Goal: Task Accomplishment & Management: Manage account settings

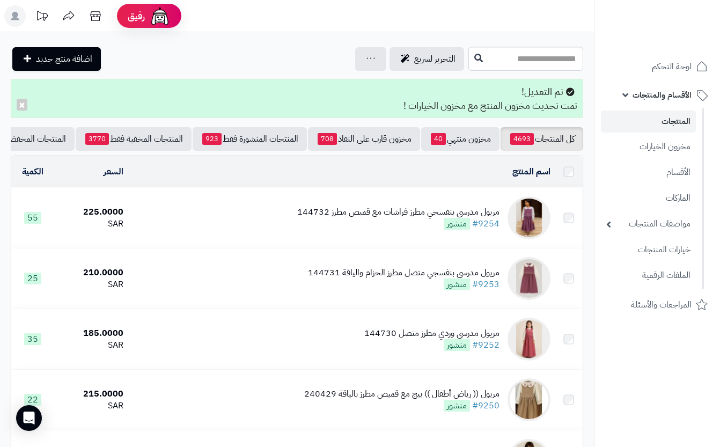
scroll to position [787, 0]
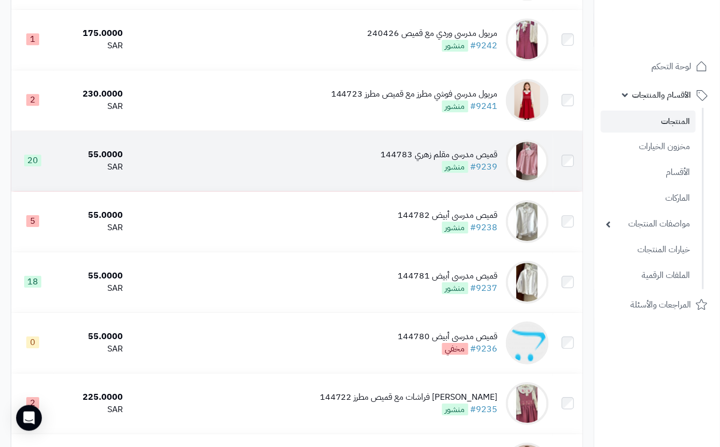
click at [381, 179] on td "قميص مدرسي مقلم زهري 144783 #9239 منشور" at bounding box center [340, 161] width 426 height 60
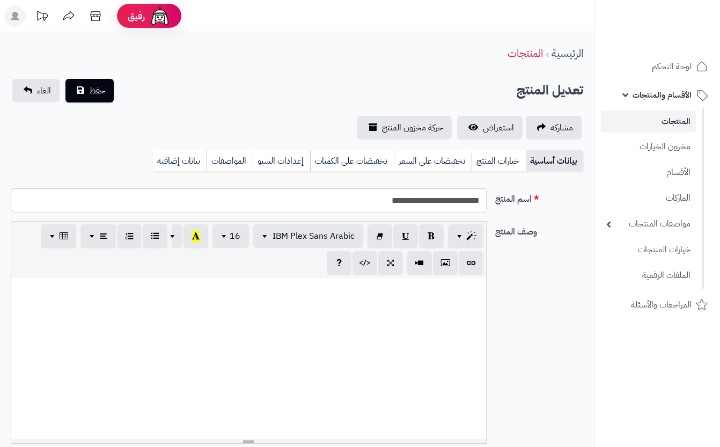
click at [503, 157] on link "خيارات المنتج" at bounding box center [499, 160] width 54 height 21
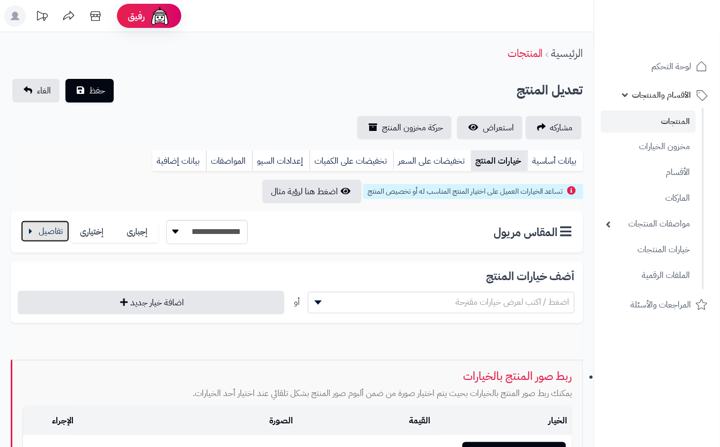
click at [58, 232] on button "button" at bounding box center [45, 231] width 48 height 21
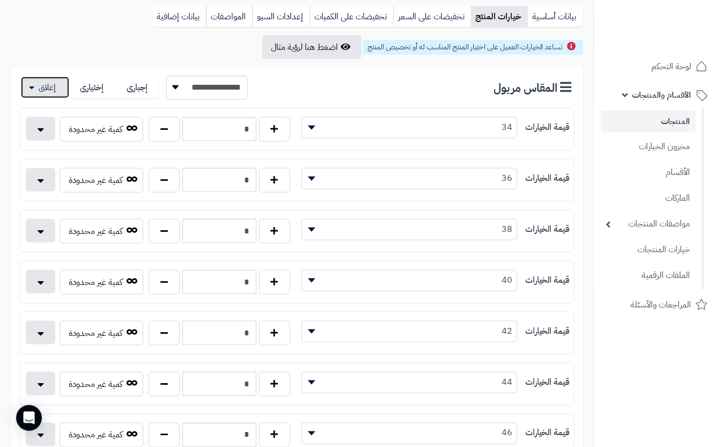
scroll to position [143, 0]
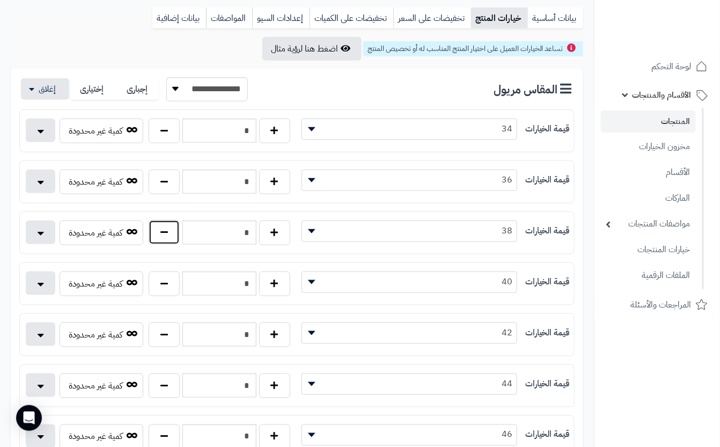
click at [163, 245] on button "button" at bounding box center [164, 232] width 31 height 25
type input "*"
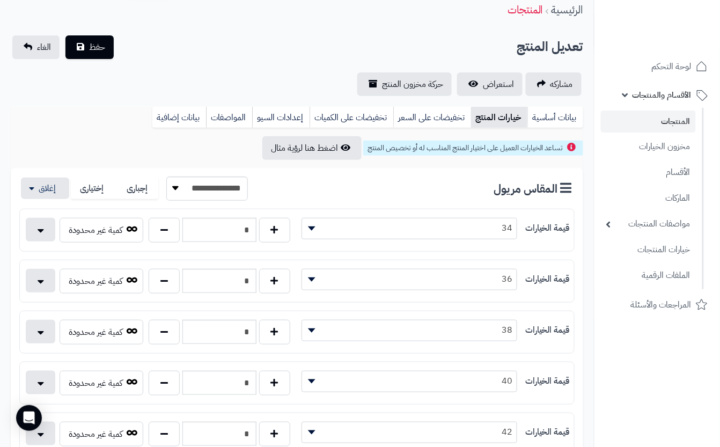
scroll to position [0, 0]
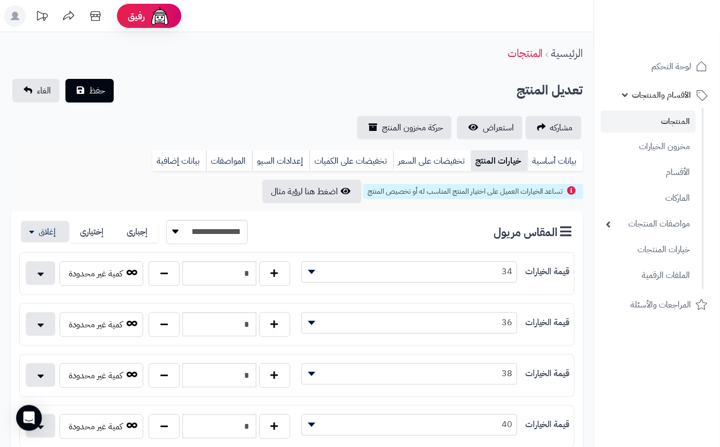
click at [191, 106] on div "**********" at bounding box center [297, 109] width 594 height 61
click at [84, 89] on button "حفظ" at bounding box center [89, 90] width 48 height 24
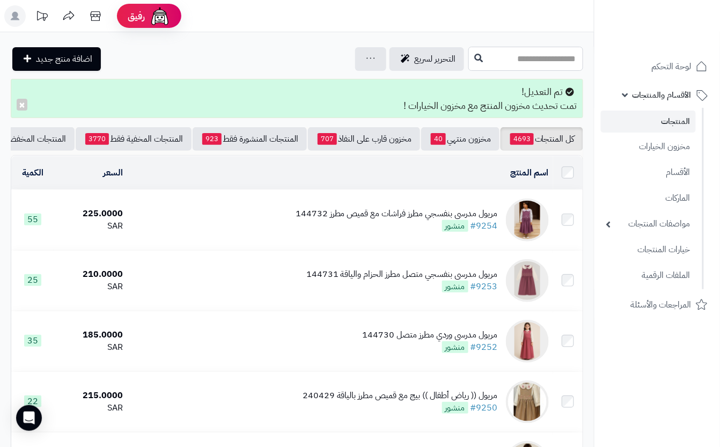
click at [469, 60] on input "text" at bounding box center [526, 59] width 115 height 24
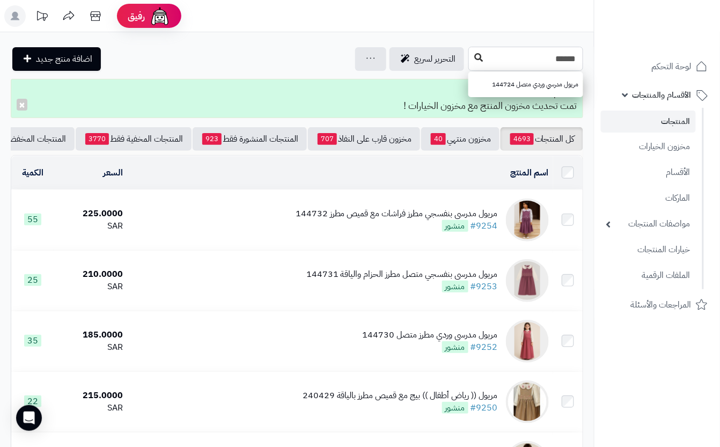
type input "******"
click at [474, 58] on icon at bounding box center [478, 57] width 9 height 9
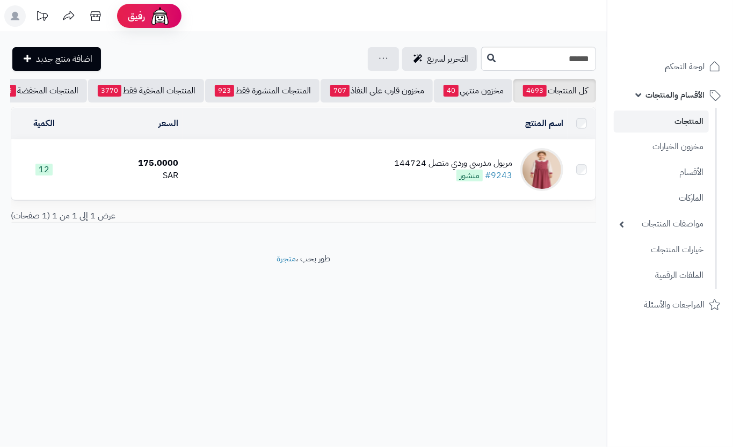
click at [398, 182] on div "مريول مدرسي وردي متصل 144724 #9243 منشور" at bounding box center [453, 169] width 118 height 25
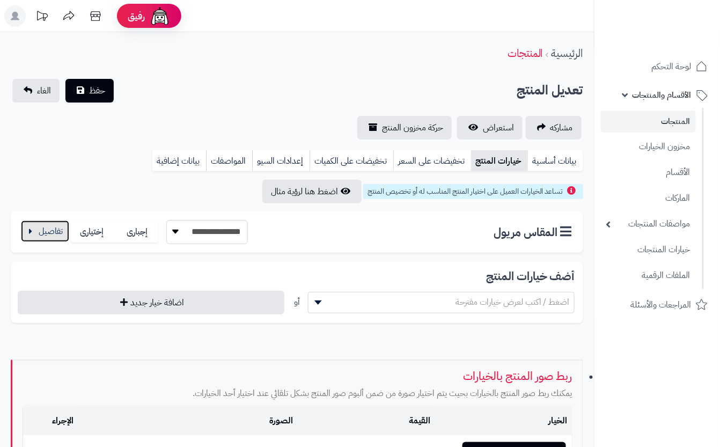
click at [48, 234] on button "button" at bounding box center [45, 231] width 48 height 21
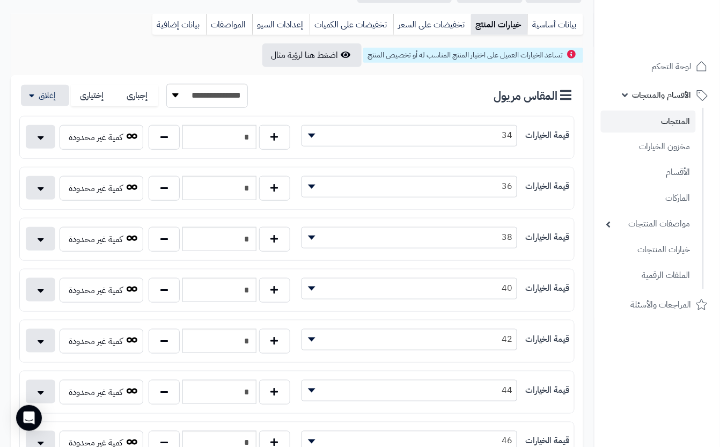
scroll to position [143, 0]
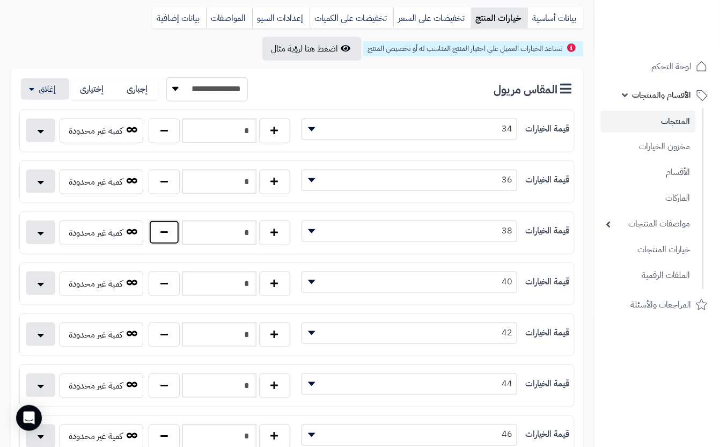
click at [170, 234] on button "button" at bounding box center [164, 232] width 31 height 25
type input "*"
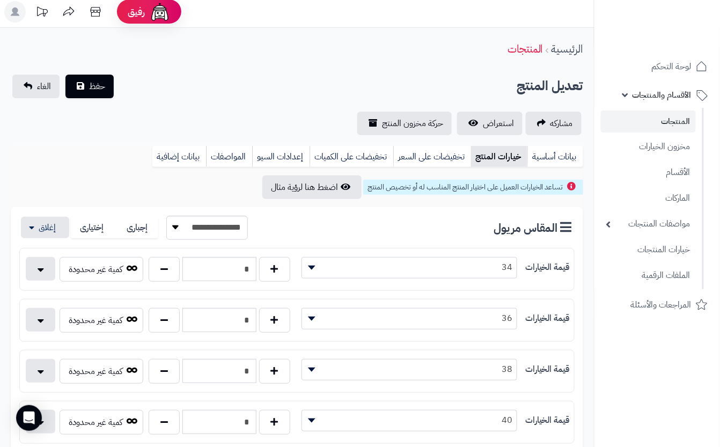
scroll to position [0, 0]
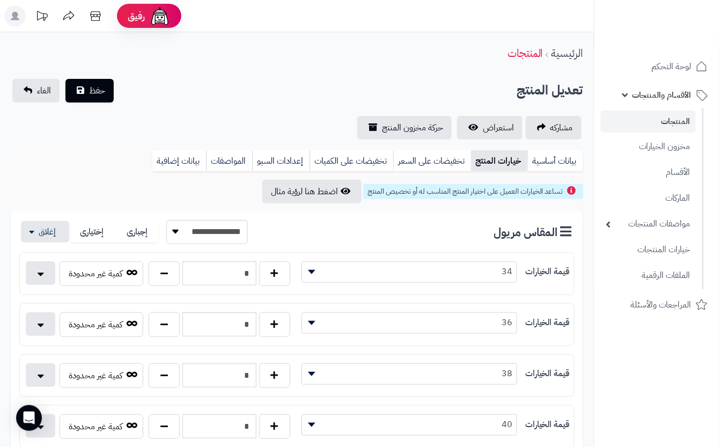
click at [189, 122] on div "مشاركه استعراض حركة مخزون المنتج" at bounding box center [297, 128] width 573 height 24
click at [98, 93] on span "حفظ" at bounding box center [97, 90] width 16 height 13
